Goal: Download file/media

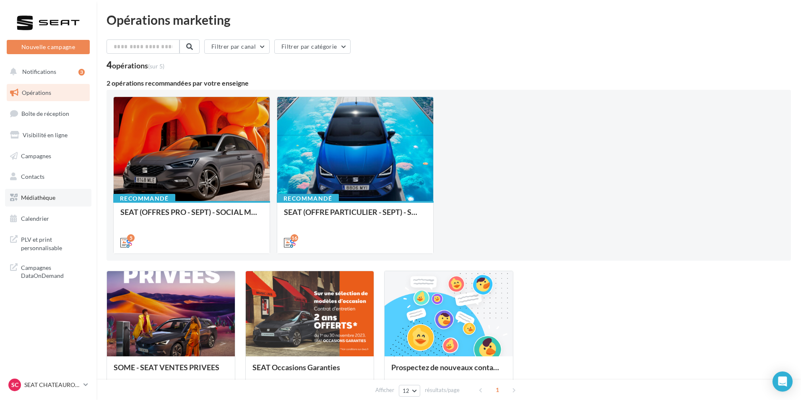
click at [50, 200] on span "Médiathèque" at bounding box center [38, 197] width 34 height 7
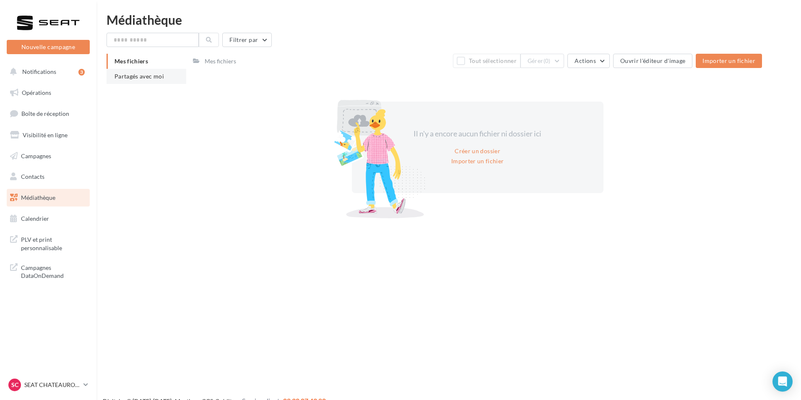
click at [147, 77] on span "Partagés avec moi" at bounding box center [138, 76] width 49 height 7
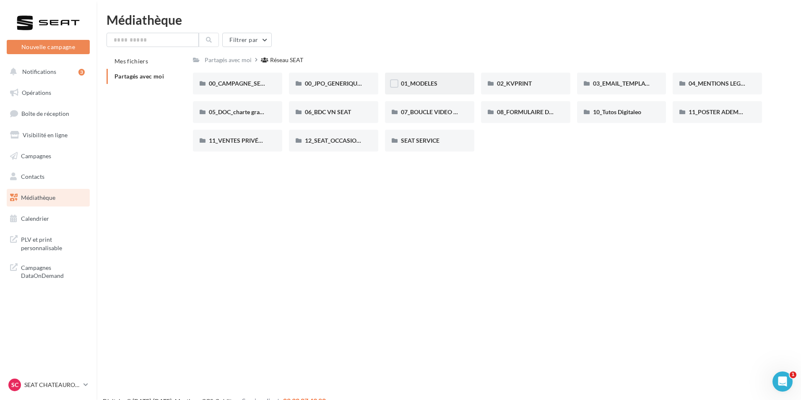
click at [431, 90] on div "01_MODELES" at bounding box center [429, 84] width 89 height 22
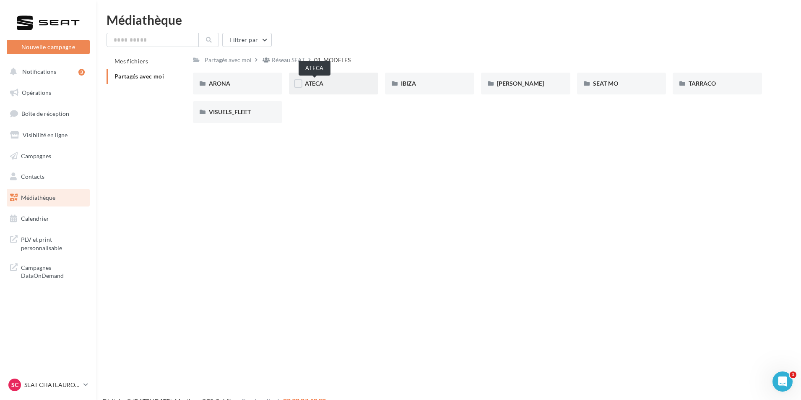
click at [323, 82] on span "ATECA" at bounding box center [314, 83] width 18 height 7
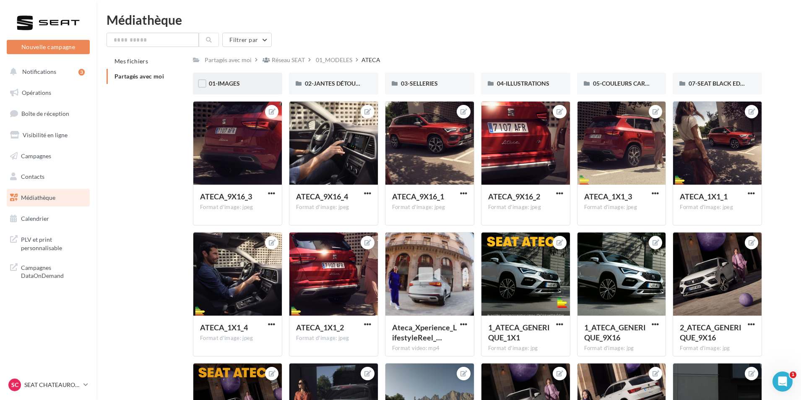
click at [255, 85] on div "01-IMAGES" at bounding box center [237, 83] width 57 height 8
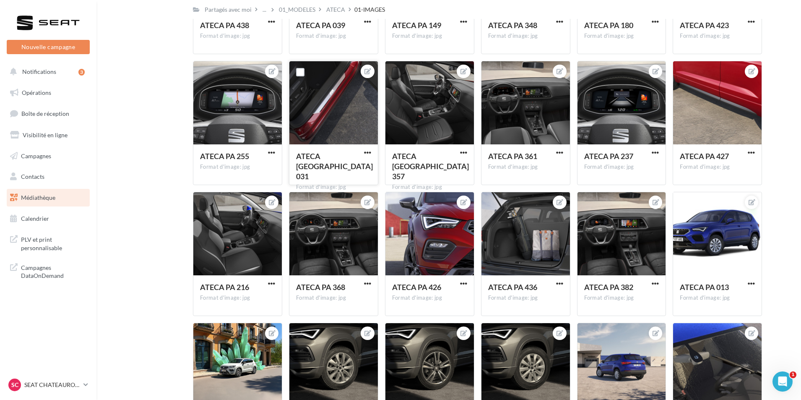
scroll to position [1132, 0]
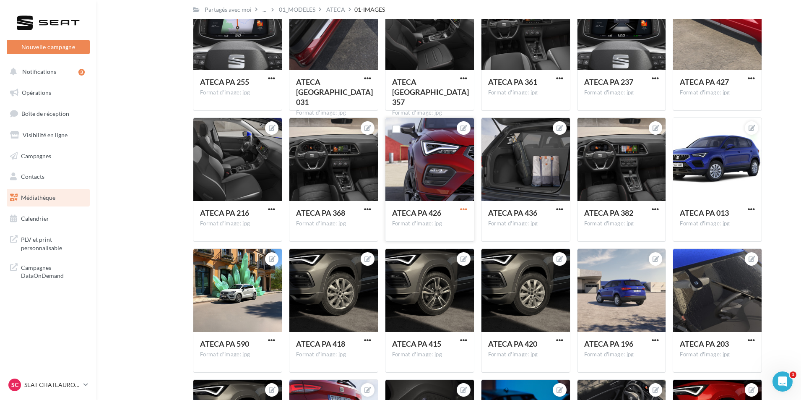
click at [465, 208] on span "button" at bounding box center [463, 208] width 7 height 7
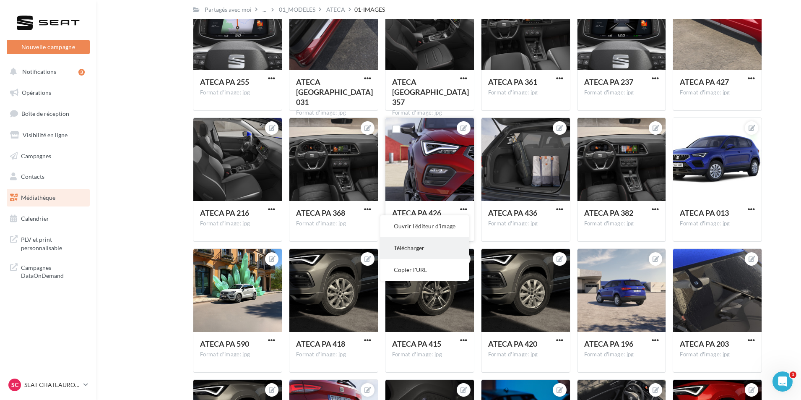
click at [440, 246] on button "Télécharger" at bounding box center [424, 248] width 88 height 22
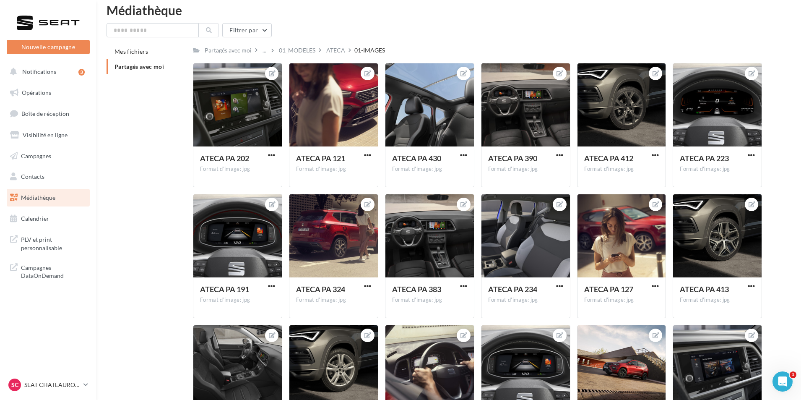
scroll to position [0, 0]
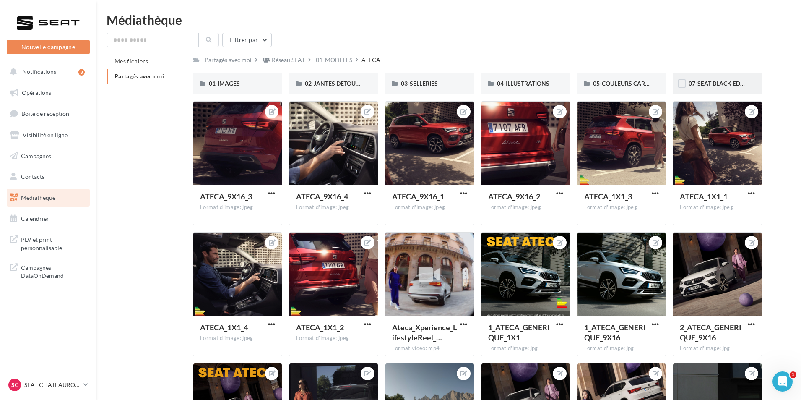
click at [701, 79] on div "07-SEAT BLACK EDITIONS" at bounding box center [716, 84] width 89 height 22
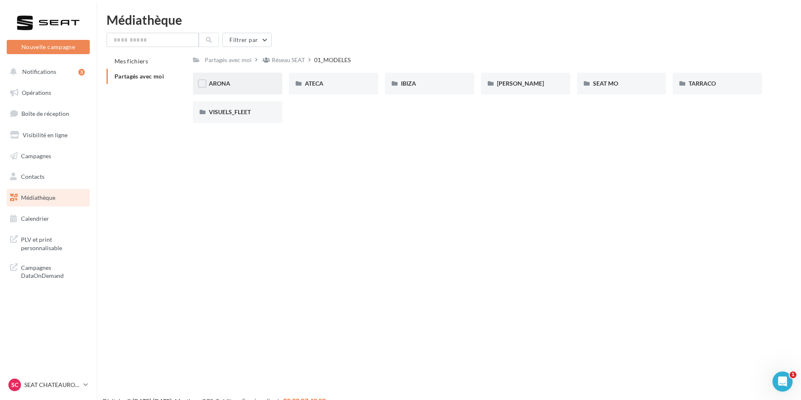
click at [252, 79] on div "ARONA" at bounding box center [237, 84] width 89 height 22
click at [249, 83] on div "01-IMAGES" at bounding box center [237, 83] width 57 height 8
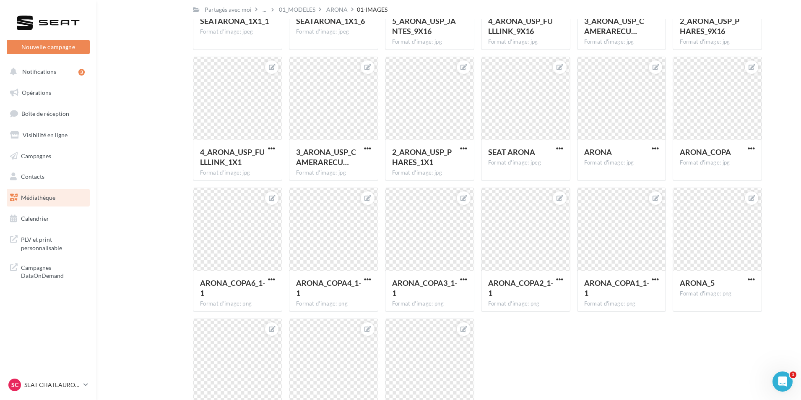
scroll to position [5464, 0]
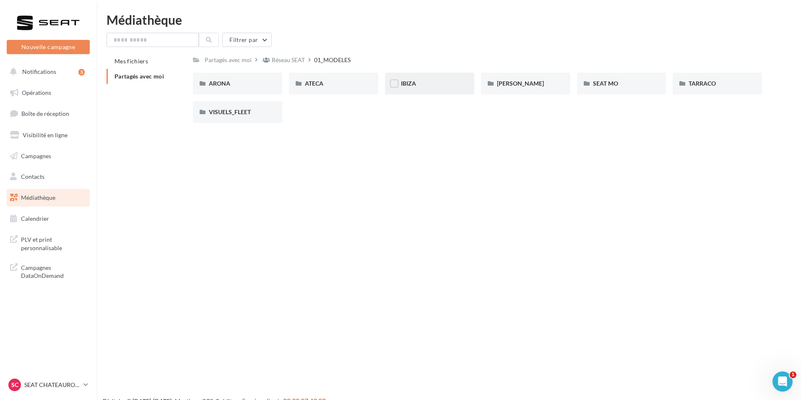
click at [448, 86] on div "IBIZA" at bounding box center [429, 83] width 57 height 8
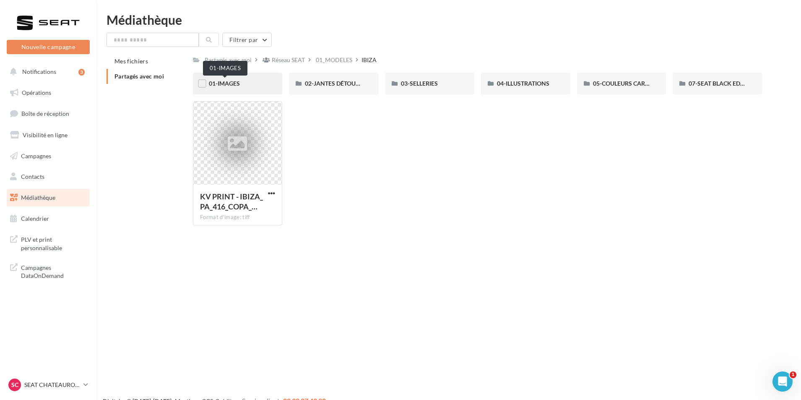
click at [239, 83] on span "01-IMAGES" at bounding box center [224, 83] width 31 height 7
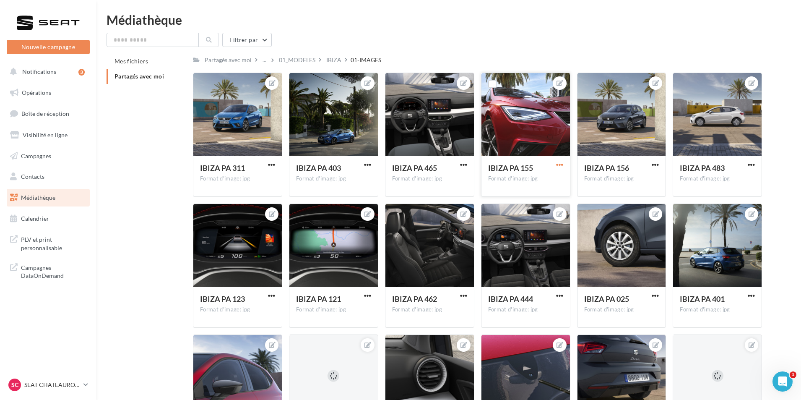
click at [558, 161] on span "button" at bounding box center [559, 164] width 7 height 7
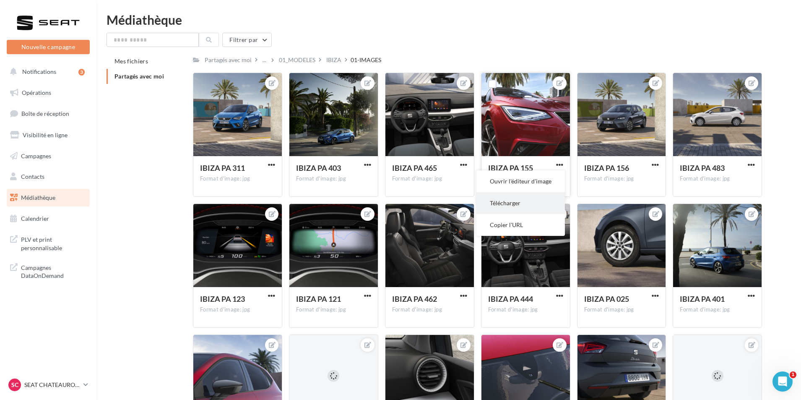
click at [527, 199] on button "Télécharger" at bounding box center [520, 203] width 88 height 22
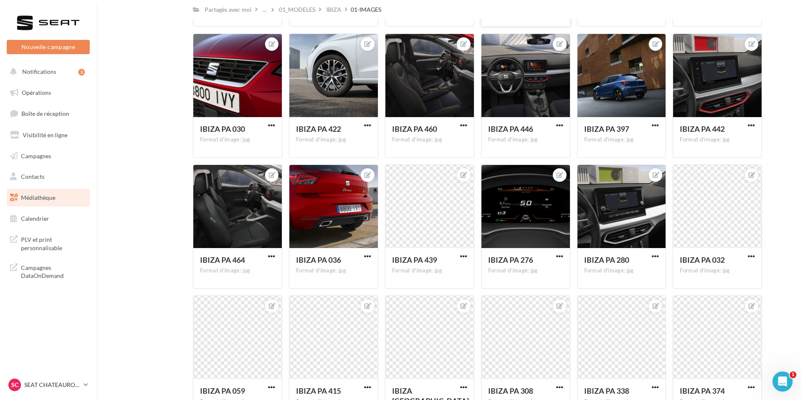
scroll to position [1739, 0]
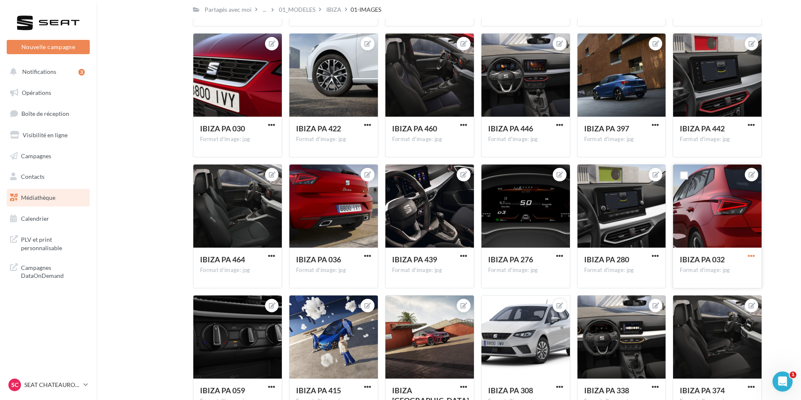
click at [751, 256] on span "button" at bounding box center [750, 255] width 7 height 7
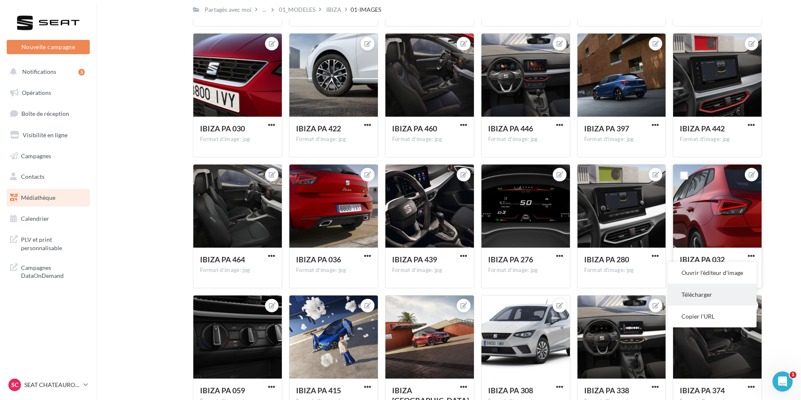
click at [724, 289] on button "Télécharger" at bounding box center [712, 294] width 88 height 22
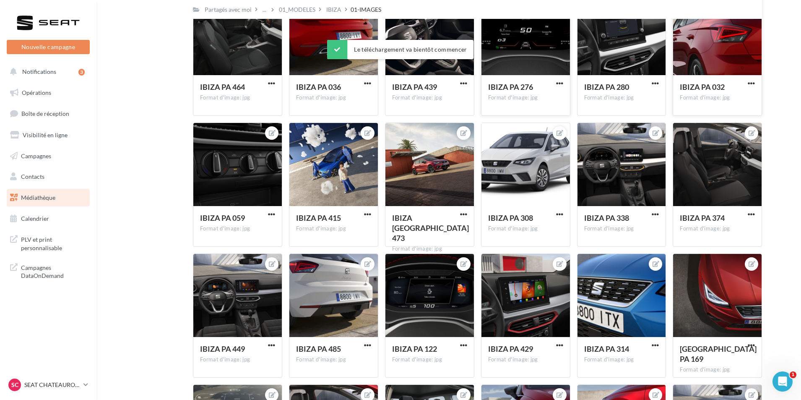
scroll to position [1991, 0]
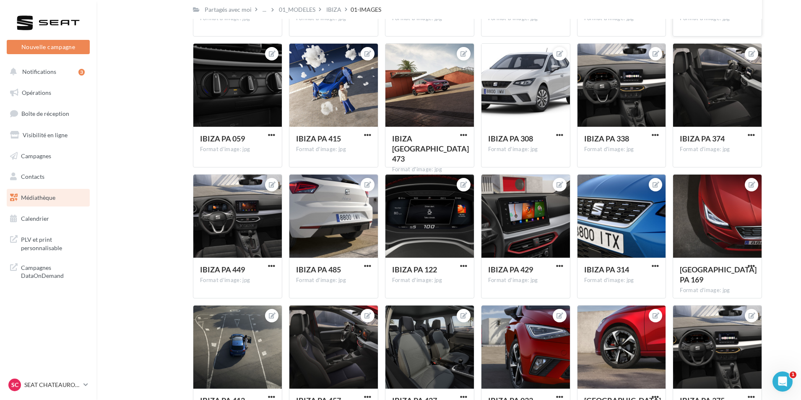
click at [750, 263] on span "button" at bounding box center [750, 265] width 7 height 7
click at [720, 307] on button "Télécharger" at bounding box center [712, 304] width 88 height 22
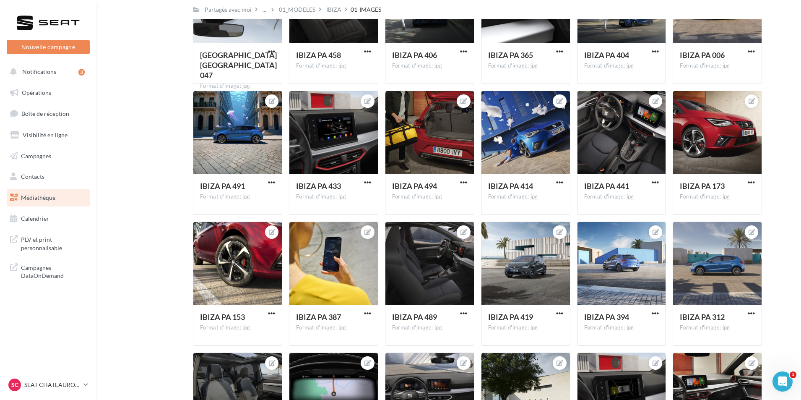
scroll to position [2452, 0]
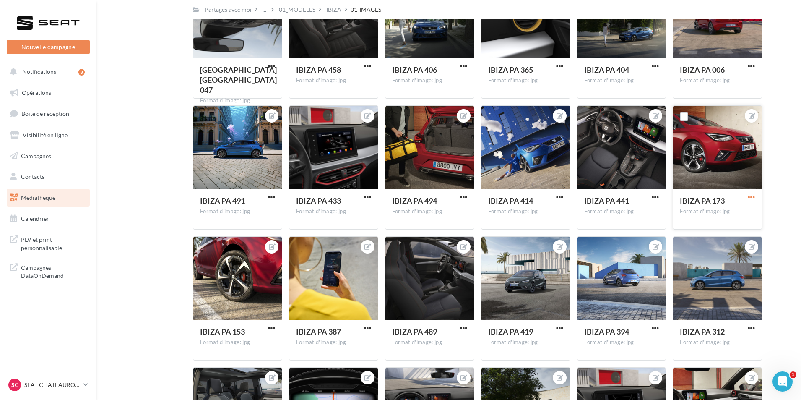
click at [750, 197] on span "button" at bounding box center [750, 196] width 7 height 7
click at [713, 230] on button "Télécharger" at bounding box center [712, 236] width 88 height 22
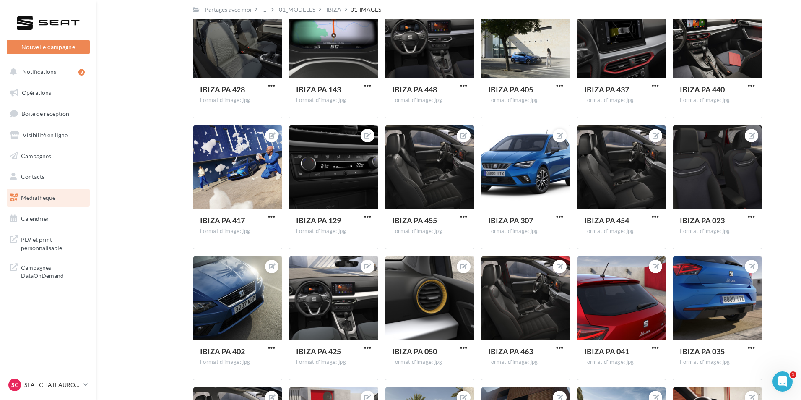
scroll to position [2871, 0]
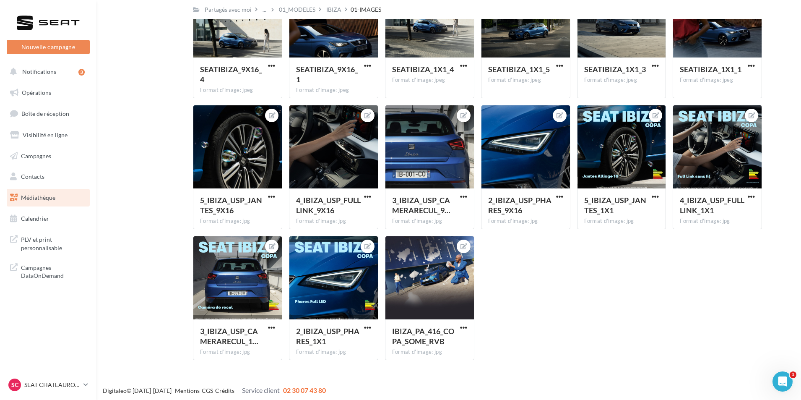
scroll to position [4287, 0]
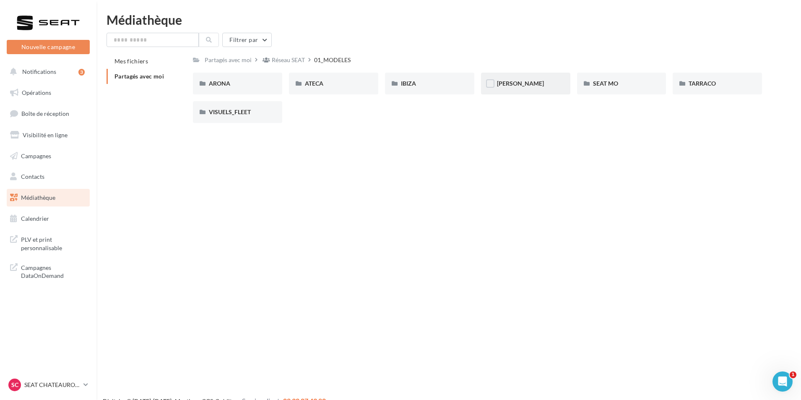
click at [532, 88] on div "[PERSON_NAME]" at bounding box center [525, 84] width 89 height 22
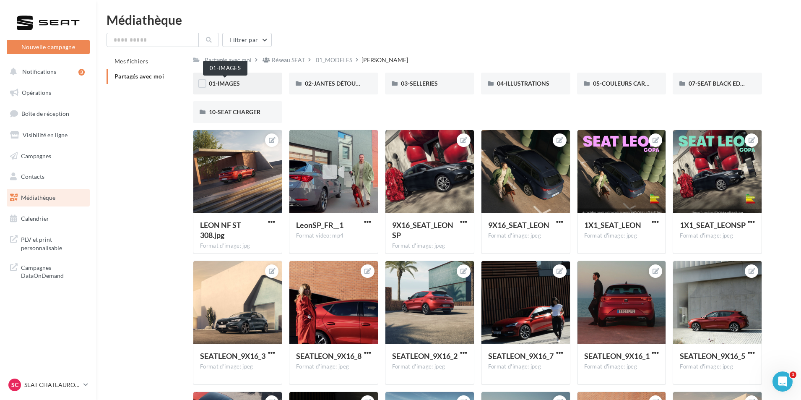
click at [239, 85] on span "01-IMAGES" at bounding box center [224, 83] width 31 height 7
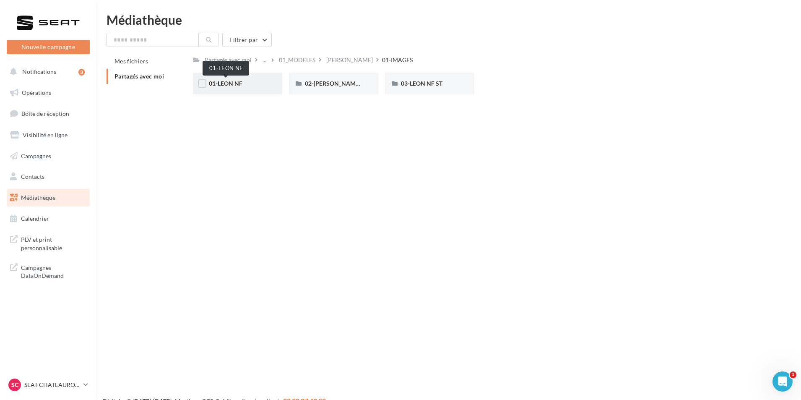
click at [238, 86] on span "01-LEON NF" at bounding box center [226, 83] width 34 height 7
click at [352, 87] on div "02-[PERSON_NAME] 5D" at bounding box center [333, 83] width 57 height 8
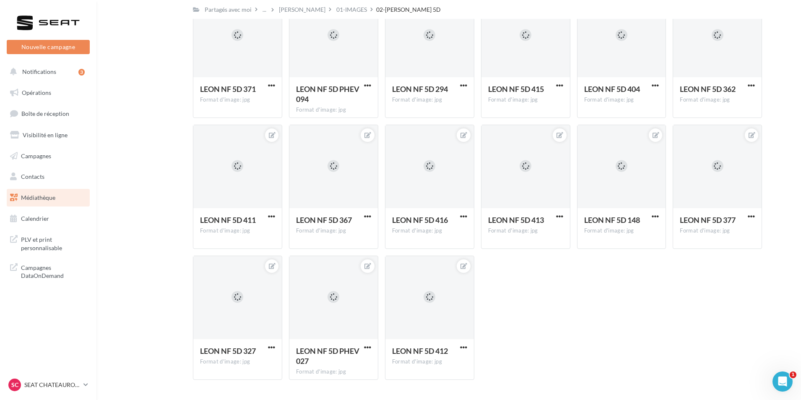
scroll to position [2325, 0]
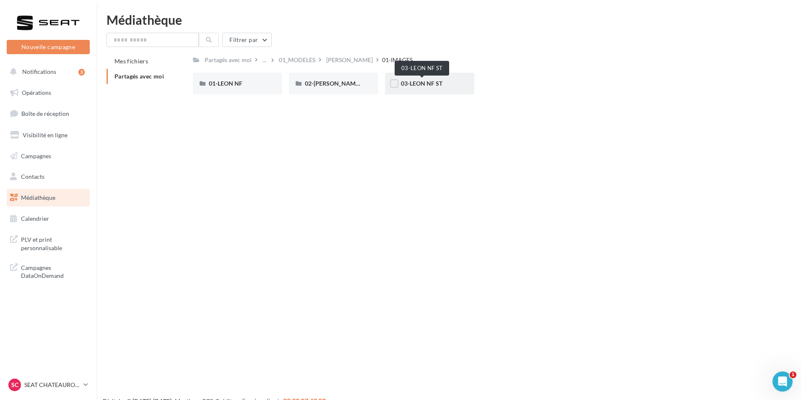
click at [441, 81] on span "03-LEON NF ST" at bounding box center [422, 83] width 42 height 7
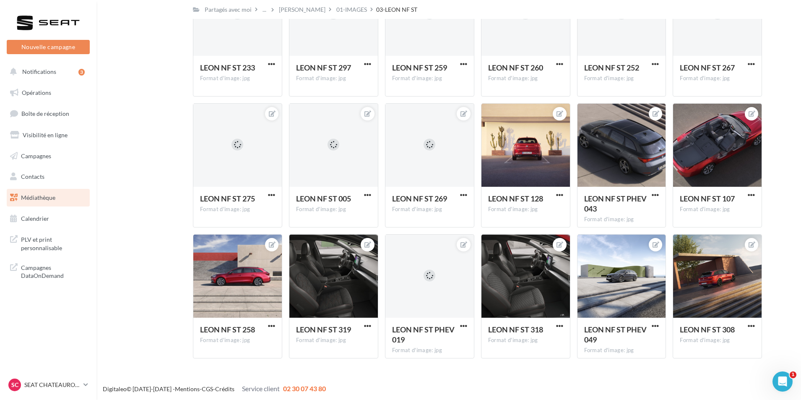
scroll to position [1017, 0]
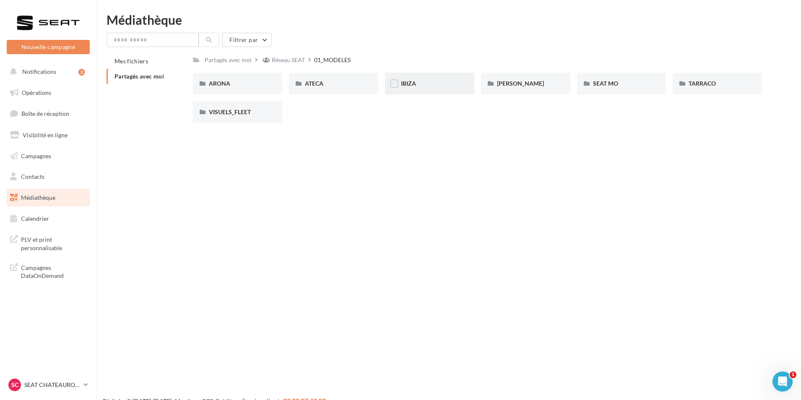
click at [443, 80] on div "IBIZA" at bounding box center [429, 83] width 57 height 8
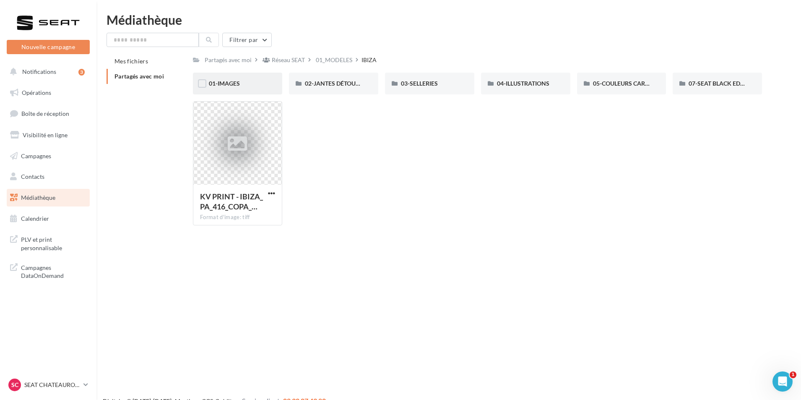
click at [244, 85] on div "01-IMAGES" at bounding box center [237, 83] width 57 height 8
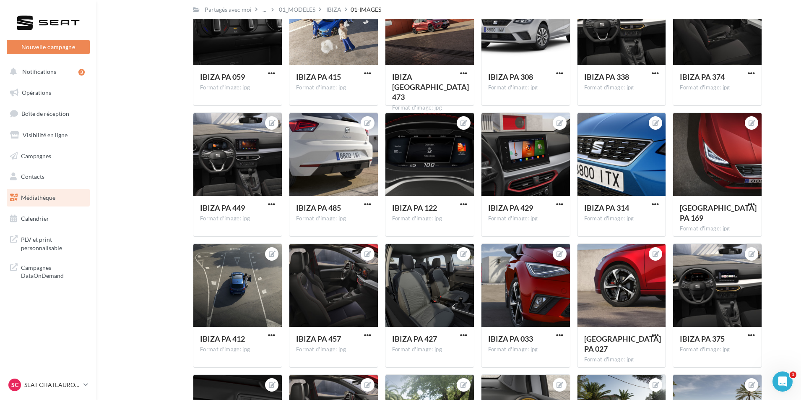
scroll to position [2063, 0]
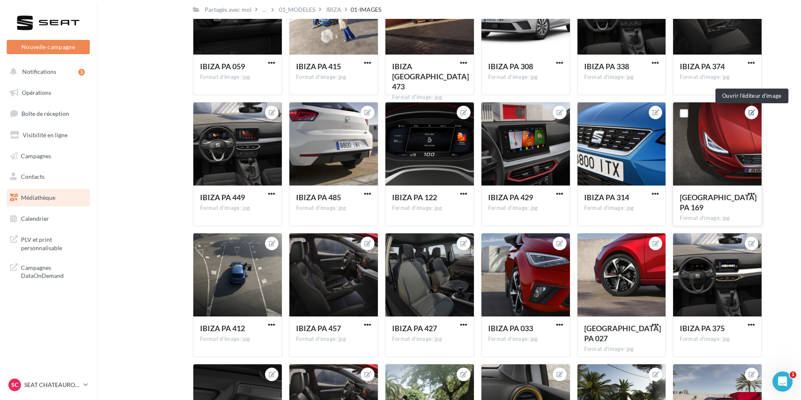
click at [751, 109] on button at bounding box center [751, 112] width 7 height 10
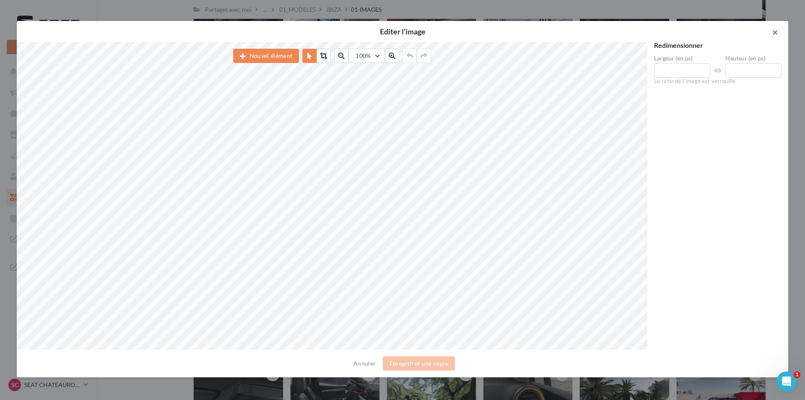
click at [775, 32] on button "button" at bounding box center [772, 33] width 34 height 25
